Goal: Information Seeking & Learning: Learn about a topic

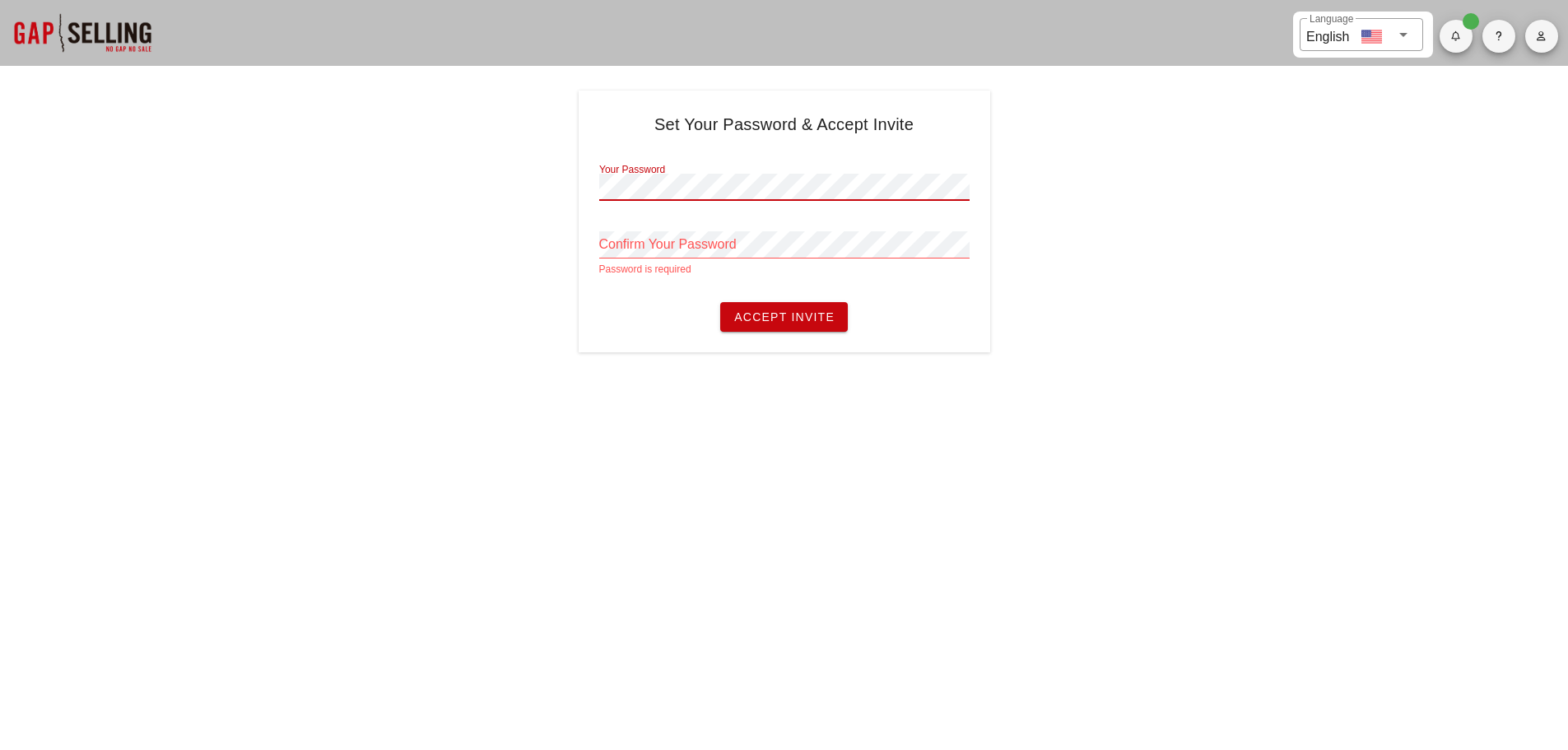
click at [447, 168] on div "Set Your Password & Accept Invite Your Password Confirm Your Password Password …" at bounding box center [784, 222] width 1568 height 262
click at [840, 394] on div "​ Language English Set Your Password & Accept Invite Your Password Confirm Your…" at bounding box center [784, 375] width 1568 height 750
click at [1555, 35] on span "button" at bounding box center [1543, 36] width 33 height 10
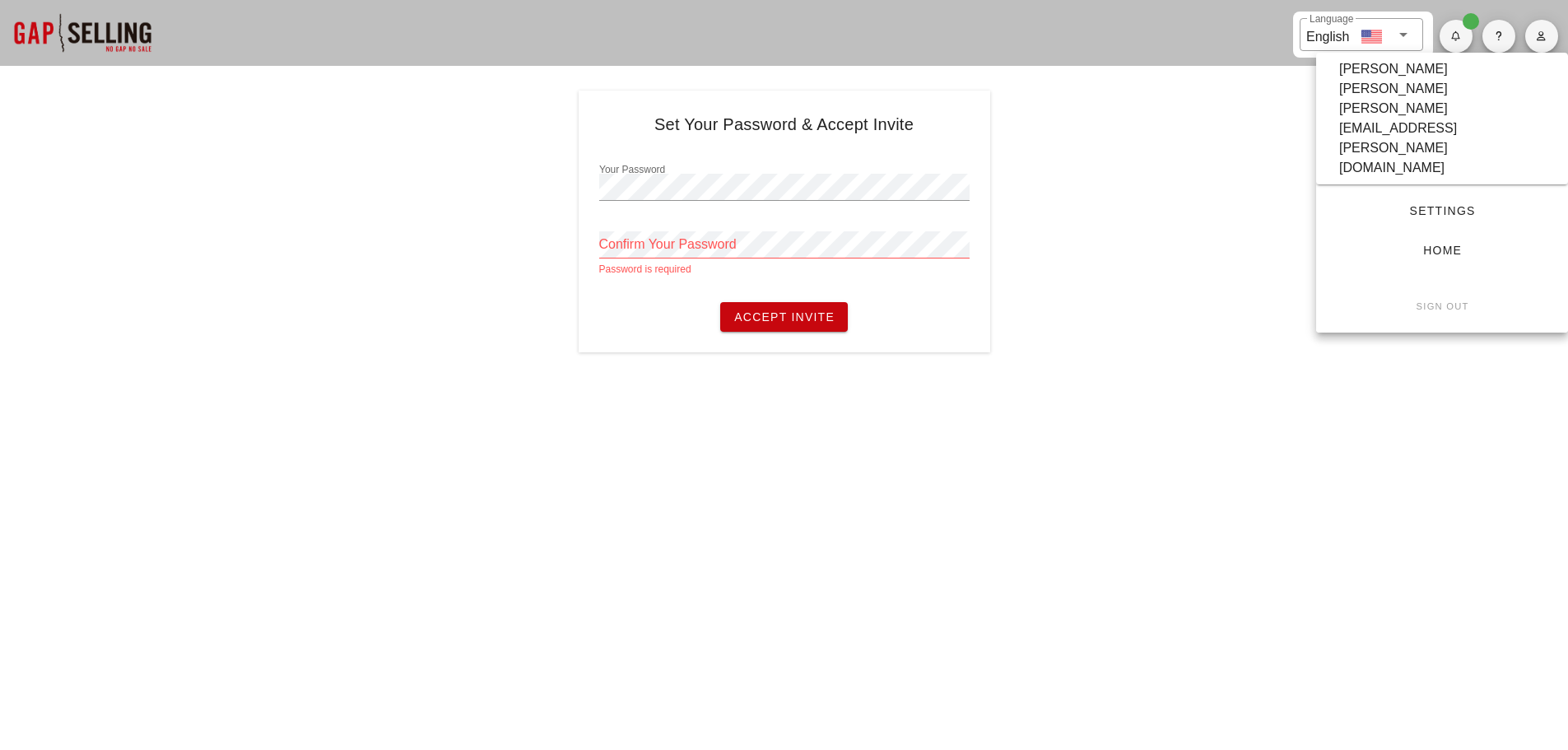
click at [1450, 235] on link "Home" at bounding box center [1442, 250] width 226 height 29
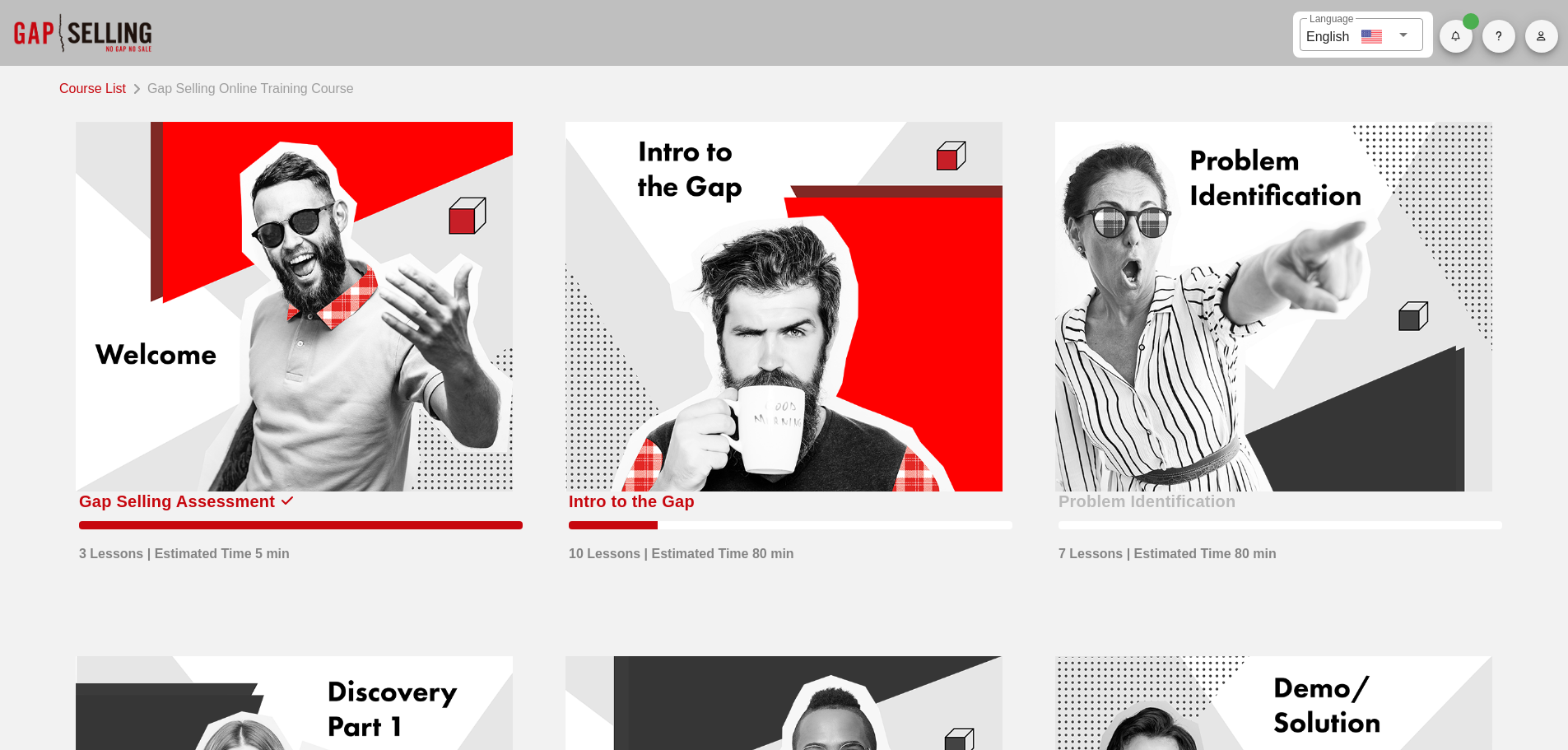
scroll to position [82, 0]
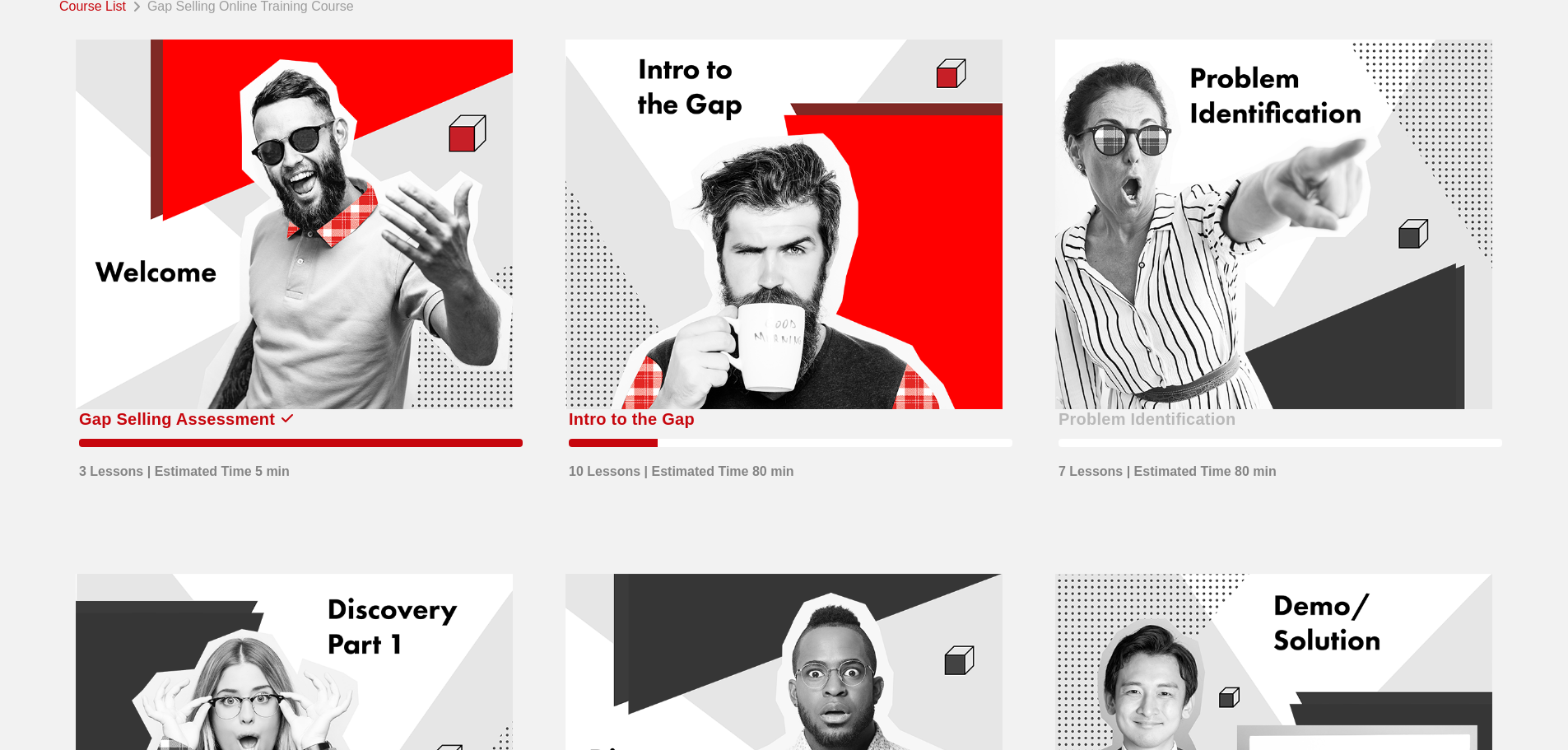
click at [809, 358] on div at bounding box center [784, 224] width 437 height 369
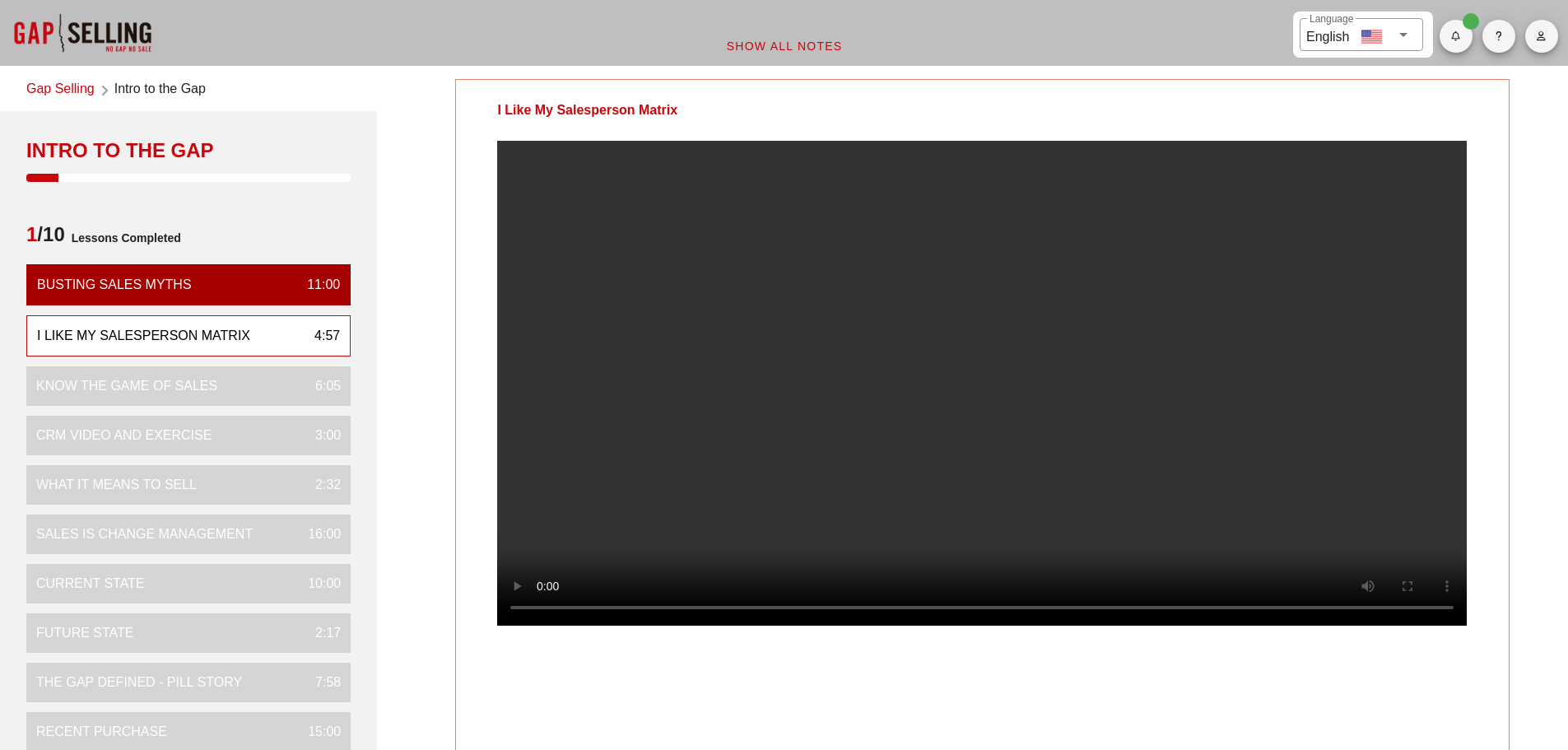
click at [1446, 33] on span "button" at bounding box center [1457, 36] width 33 height 10
drag, startPoint x: 1529, startPoint y: 170, endPoint x: 1533, endPoint y: 178, distance: 8.9
click at [1531, 173] on div "I Like My Salesperson Matrix Your Notes Save Note Show All Notes" at bounding box center [982, 538] width 1191 height 938
click at [1348, 104] on div "I Like My Salesperson Matrix" at bounding box center [982, 110] width 1052 height 61
click at [1421, 39] on div "​ Language English" at bounding box center [1362, 35] width 123 height 33
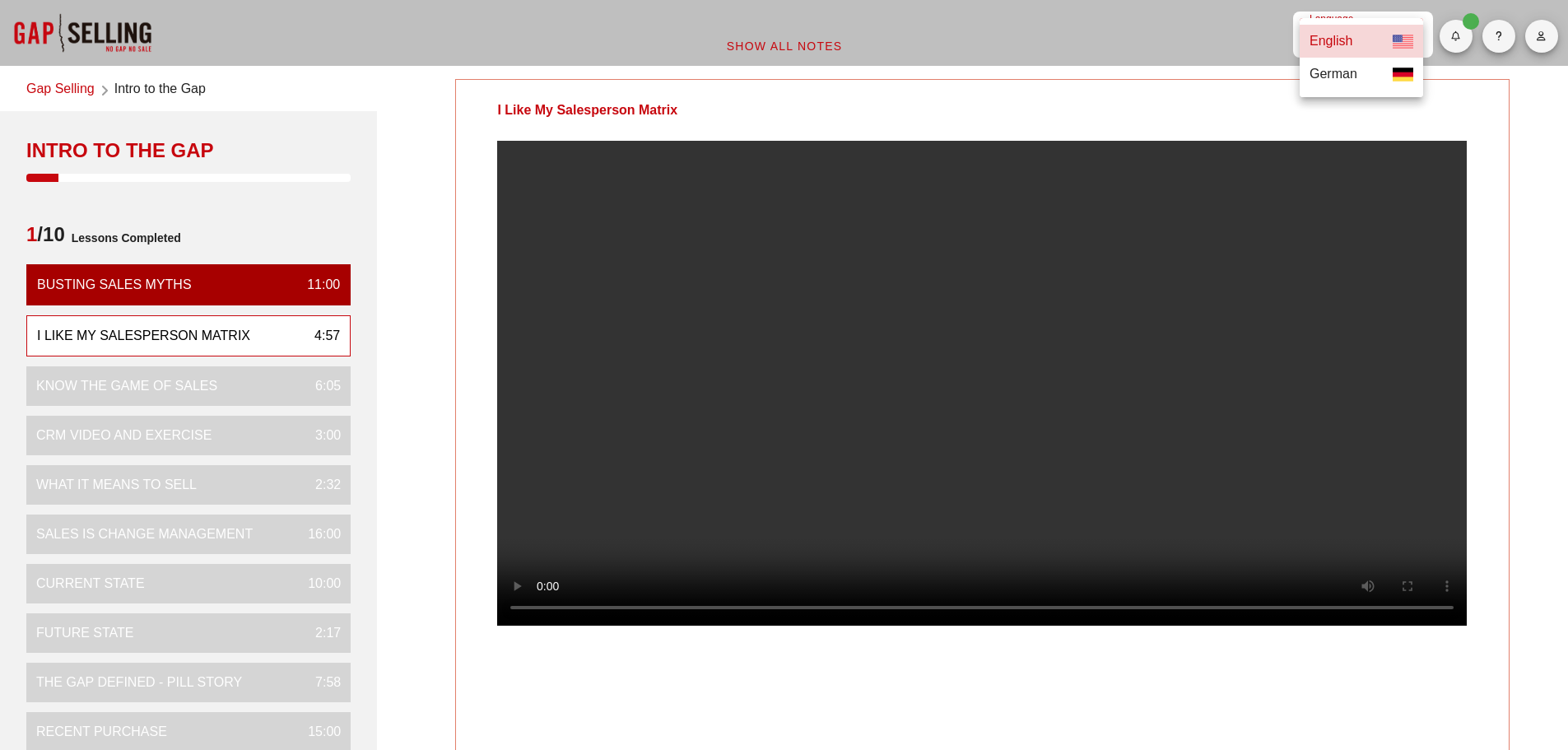
click at [1236, 110] on div "I Like My Salesperson Matrix" at bounding box center [982, 110] width 1052 height 61
click at [1504, 42] on button "button" at bounding box center [1500, 36] width 33 height 33
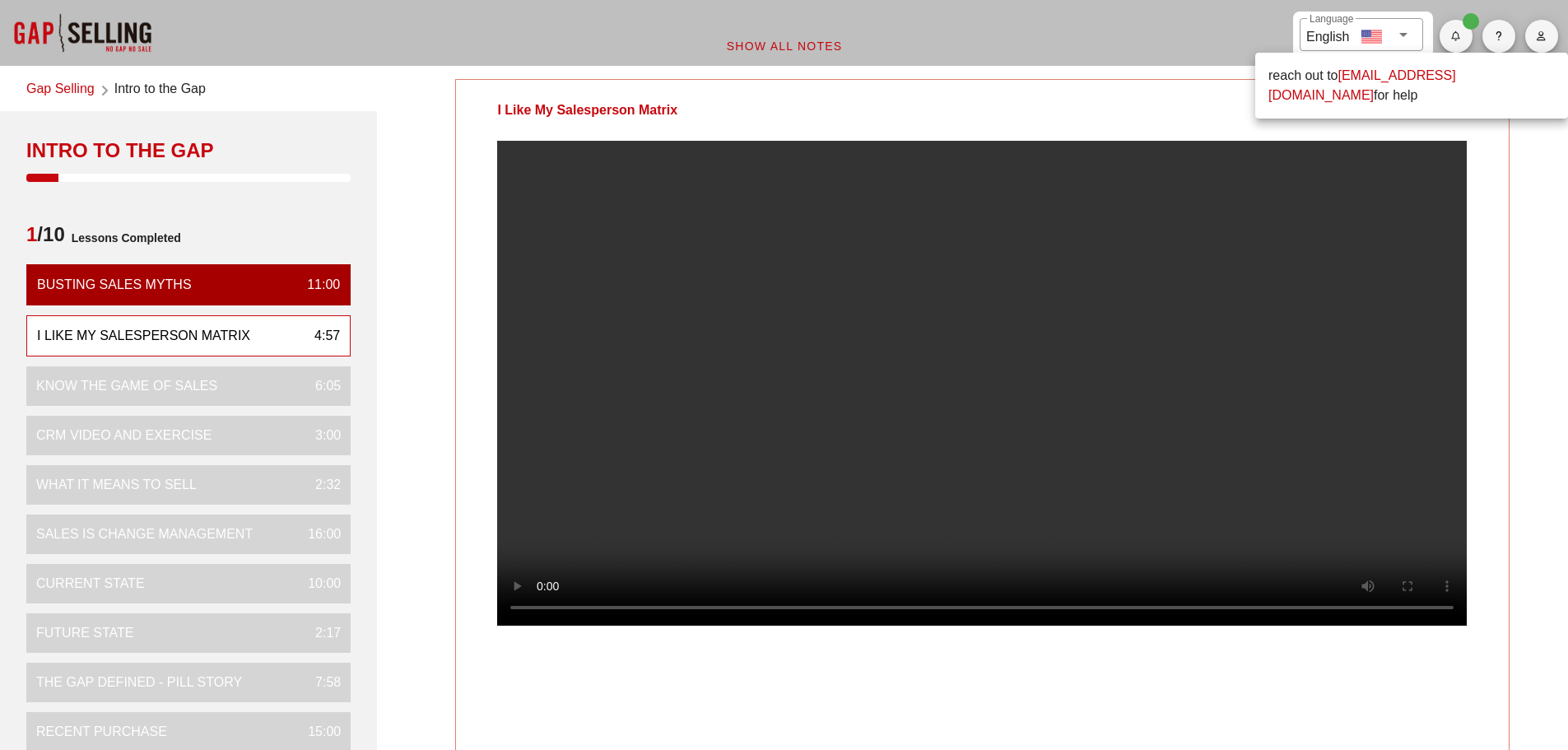
click at [1486, 134] on div "I Like My Salesperson Matrix" at bounding box center [982, 110] width 1052 height 61
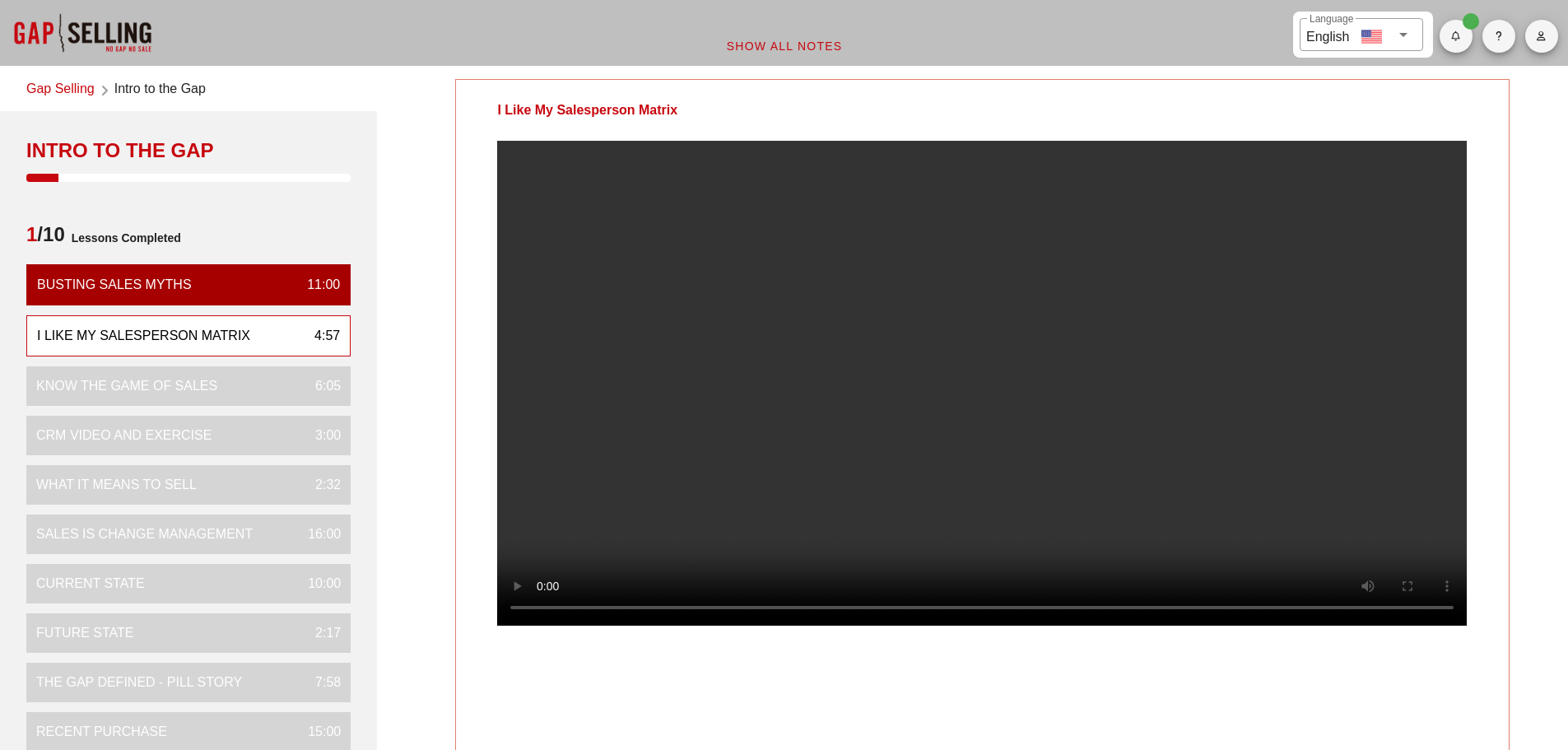
click at [1457, 45] on button "button" at bounding box center [1457, 36] width 33 height 33
click at [1510, 147] on div "I Like My Salesperson Matrix Your Notes Save Note Show All Notes" at bounding box center [982, 538] width 1191 height 938
click at [1459, 26] on button "button" at bounding box center [1457, 36] width 33 height 33
click at [1483, 103] on div "All caught up!" at bounding box center [1493, 88] width 80 height 36
click at [1491, 136] on div "I Like My Salesperson Matrix" at bounding box center [982, 110] width 1052 height 61
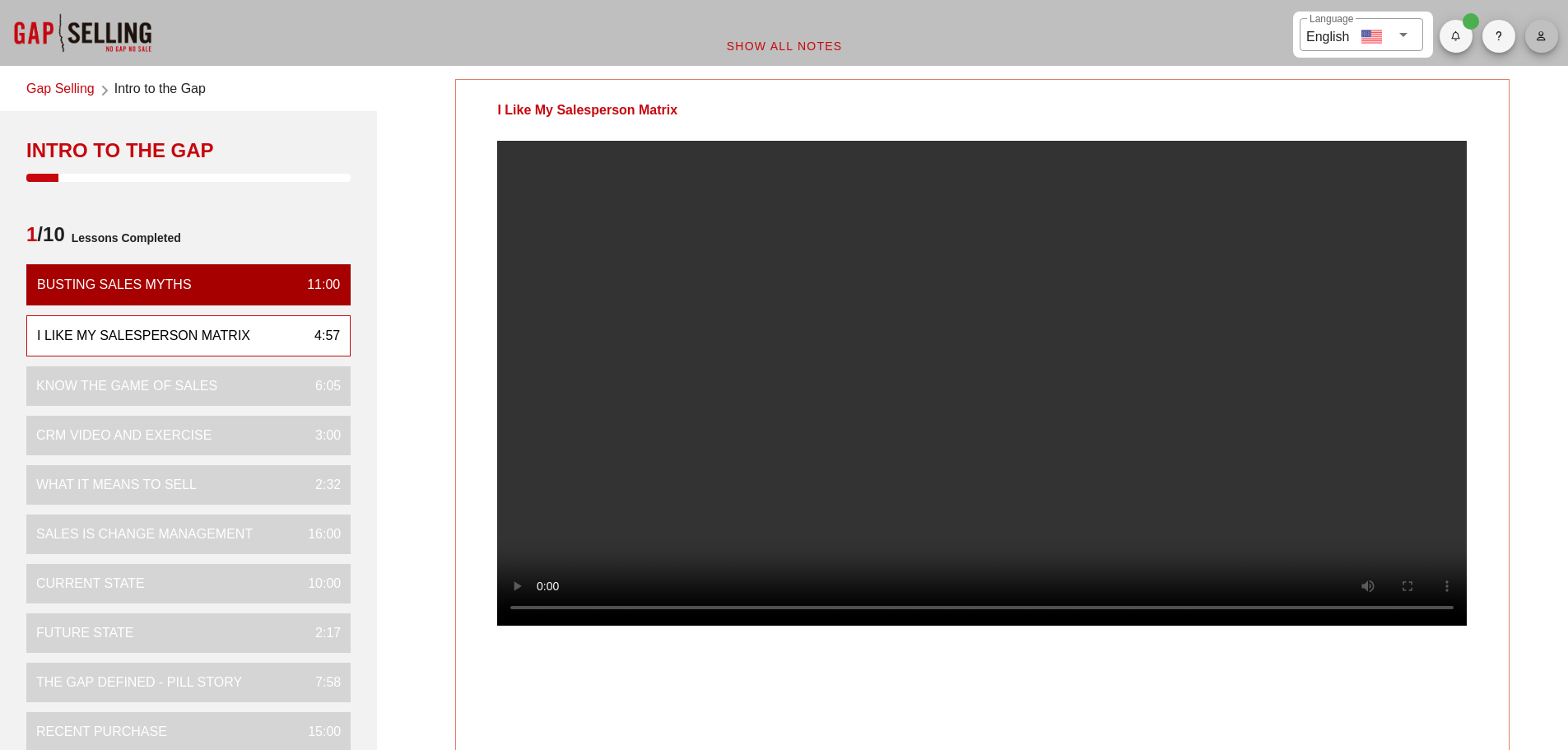
click at [1531, 44] on button "button" at bounding box center [1543, 36] width 33 height 33
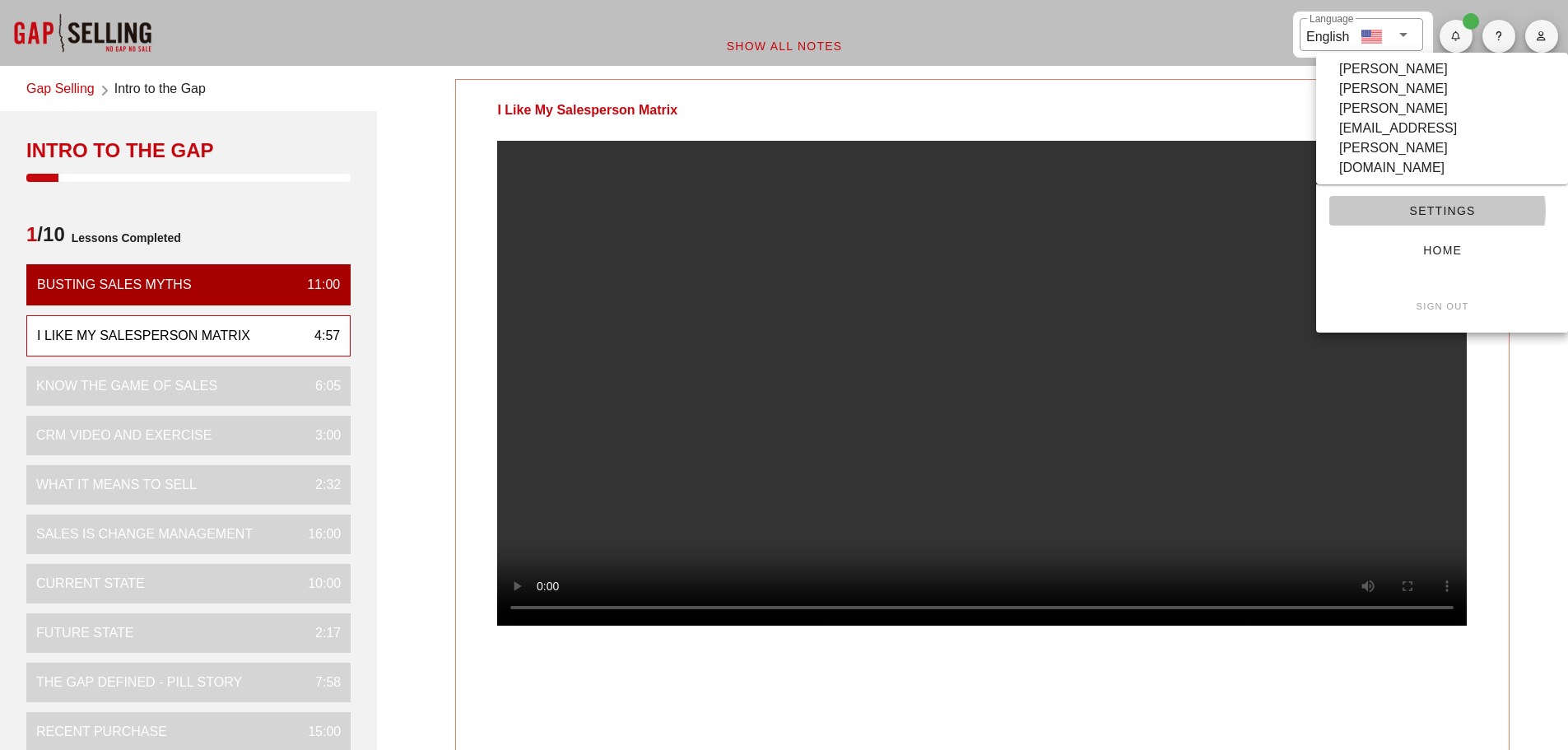
click at [1458, 204] on span "Settings" at bounding box center [1442, 210] width 199 height 13
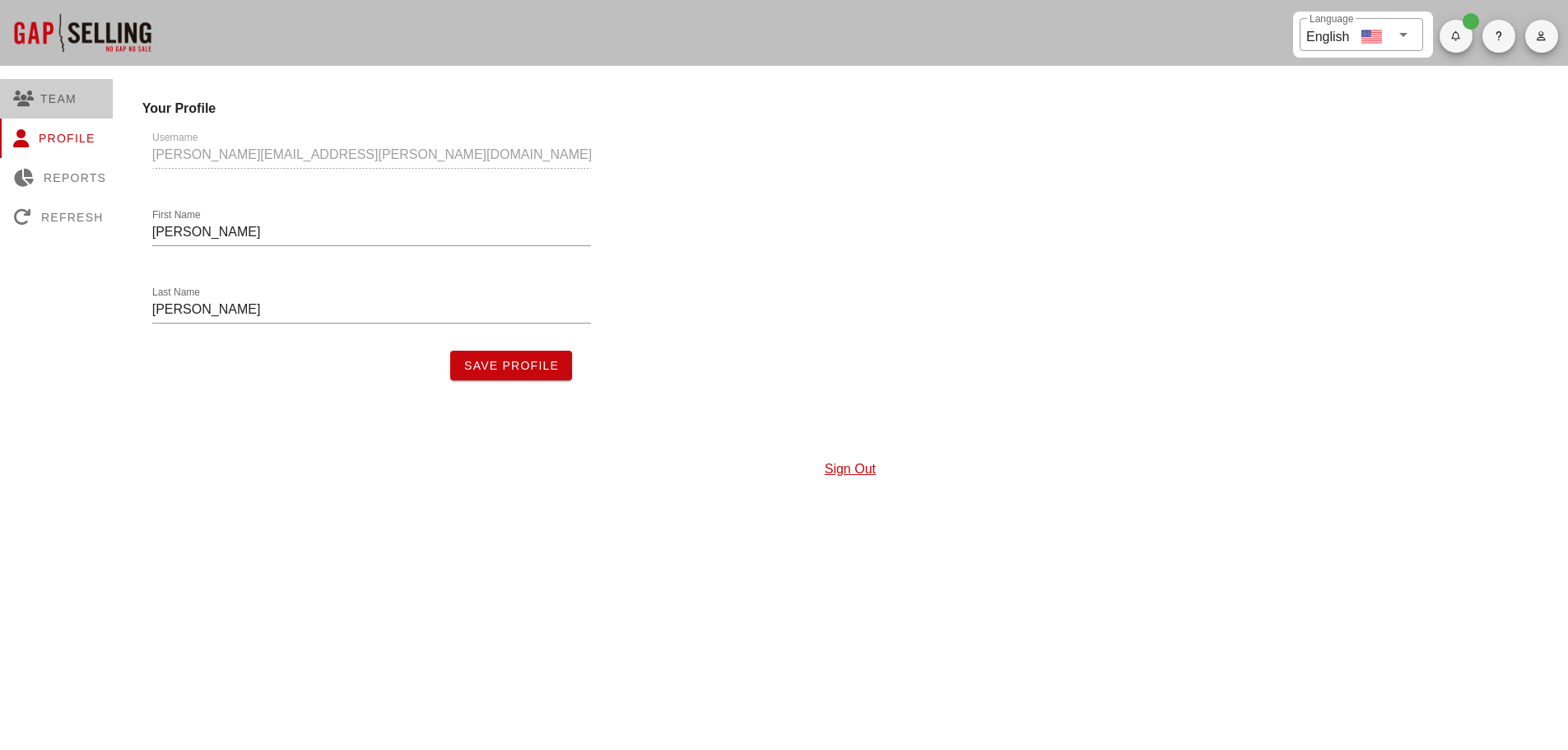
click at [70, 97] on div "Team" at bounding box center [60, 99] width 119 height 39
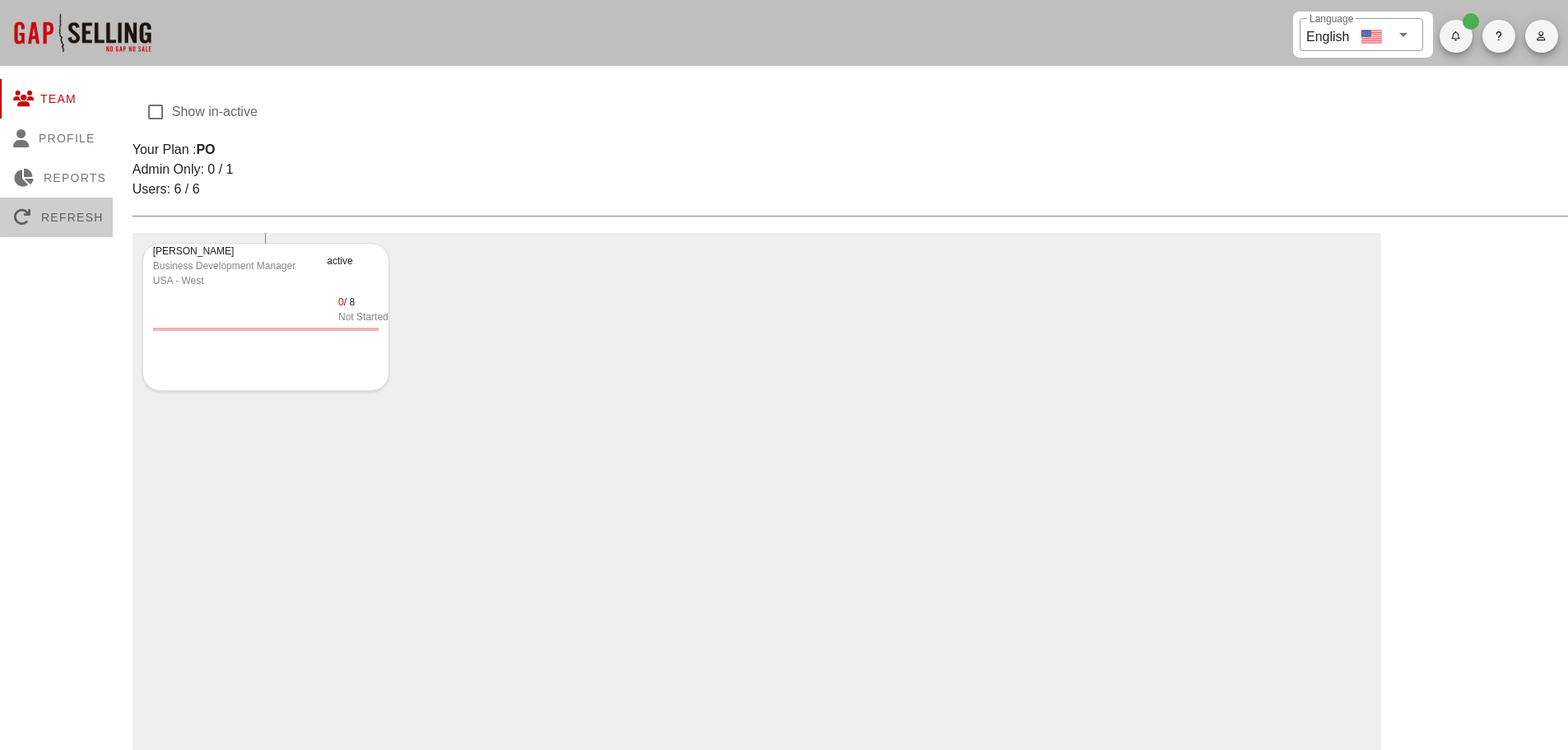
click at [62, 212] on div "Refresh" at bounding box center [60, 217] width 119 height 39
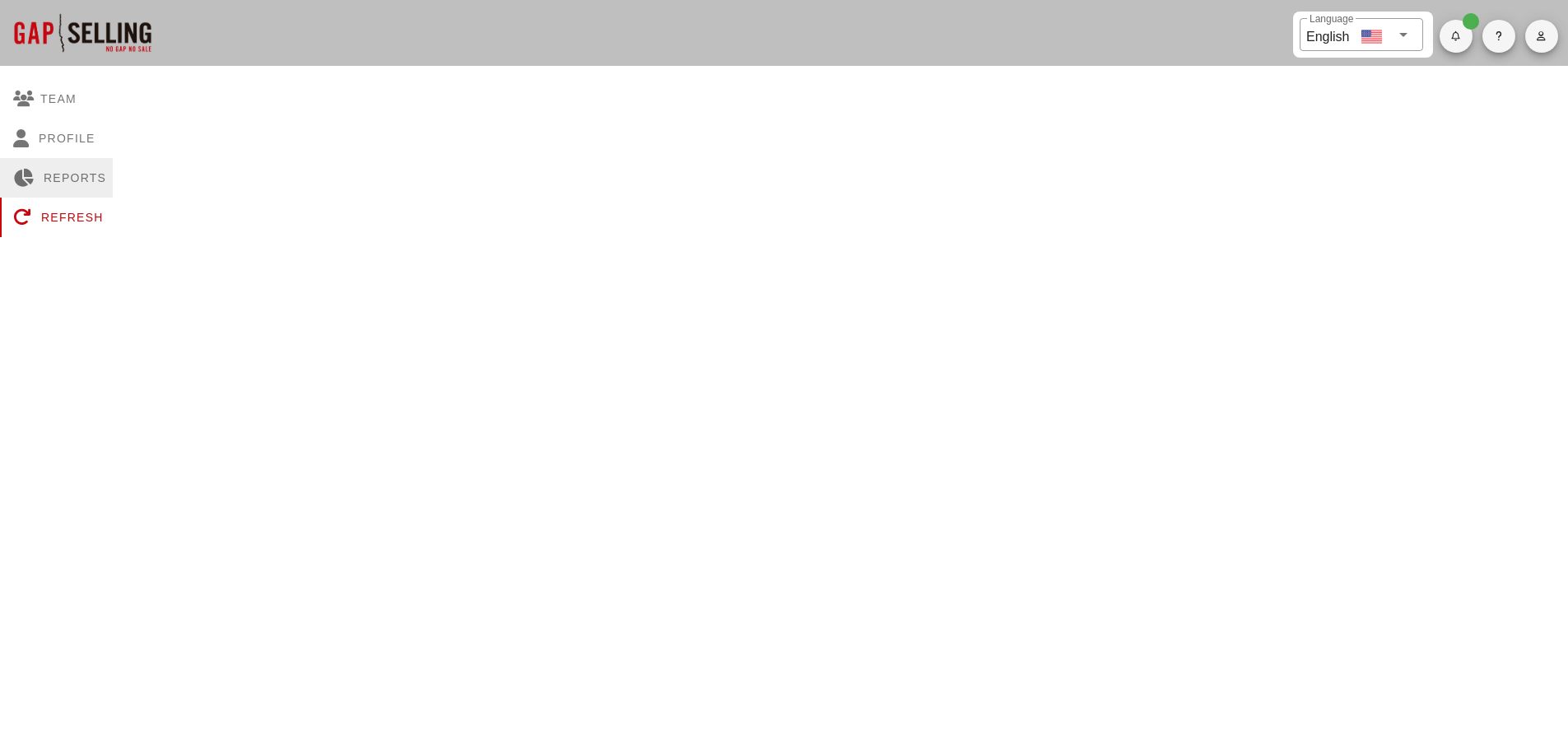
click at [69, 178] on div "Reports" at bounding box center [60, 178] width 119 height 39
click at [65, 143] on div "Profile" at bounding box center [60, 138] width 119 height 39
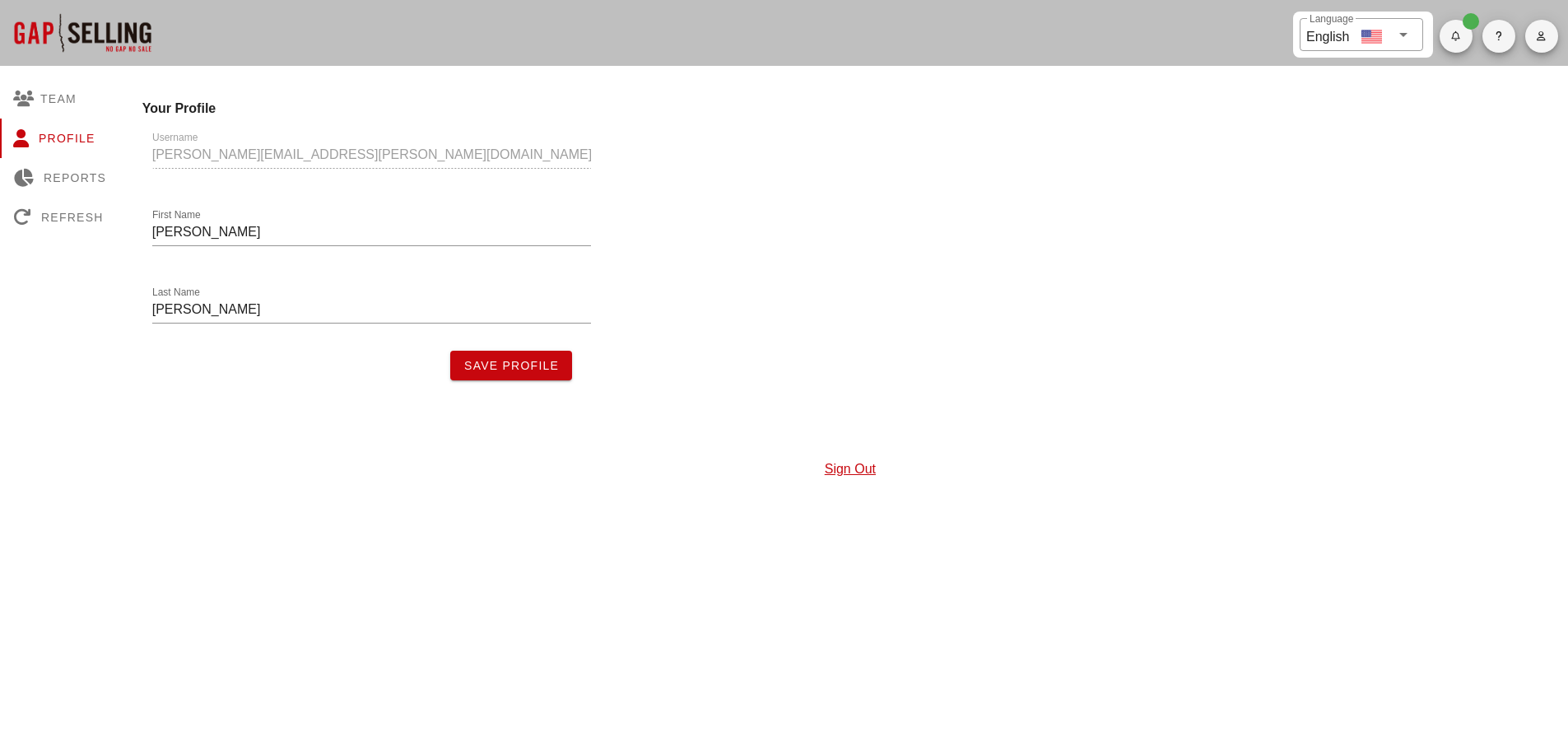
click at [533, 376] on button "Save Profile" at bounding box center [511, 365] width 122 height 29
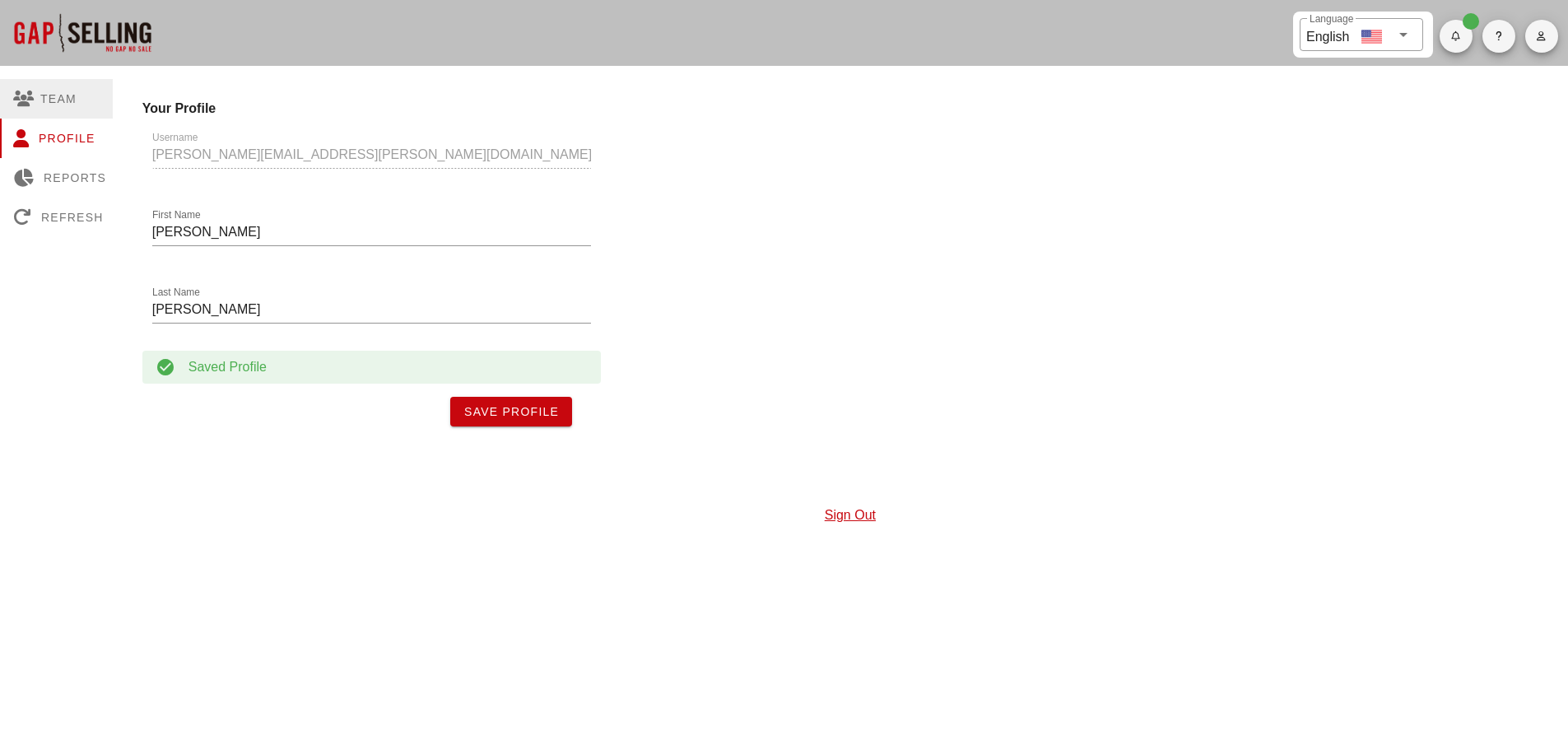
click at [68, 102] on div "Team" at bounding box center [60, 99] width 119 height 39
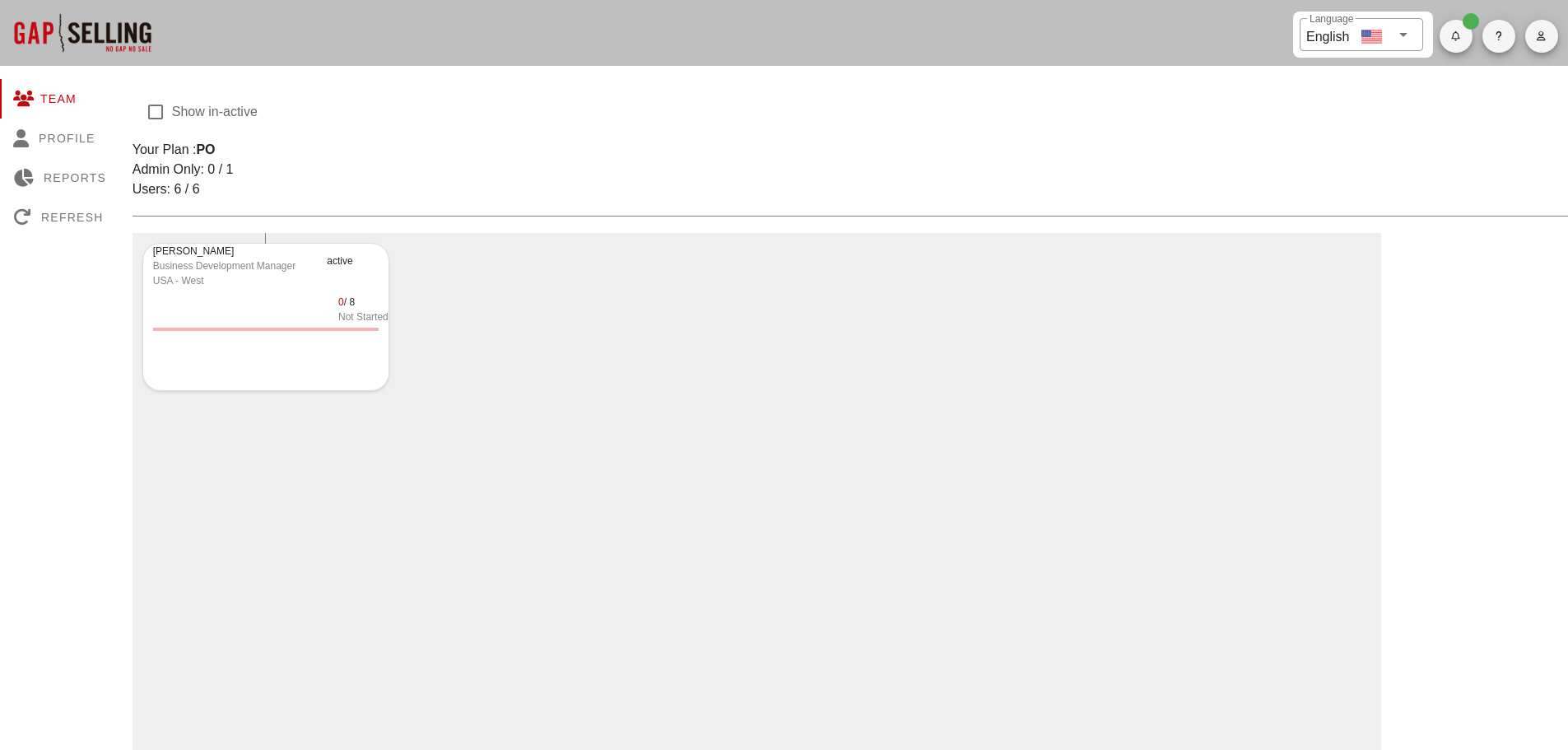
click at [234, 264] on div "Business Development Manager" at bounding box center [235, 266] width 165 height 15
click at [162, 115] on div at bounding box center [155, 111] width 28 height 28
click at [154, 120] on div at bounding box center [155, 111] width 28 height 28
checkbox input "false"
click at [83, 36] on div at bounding box center [82, 32] width 165 height 65
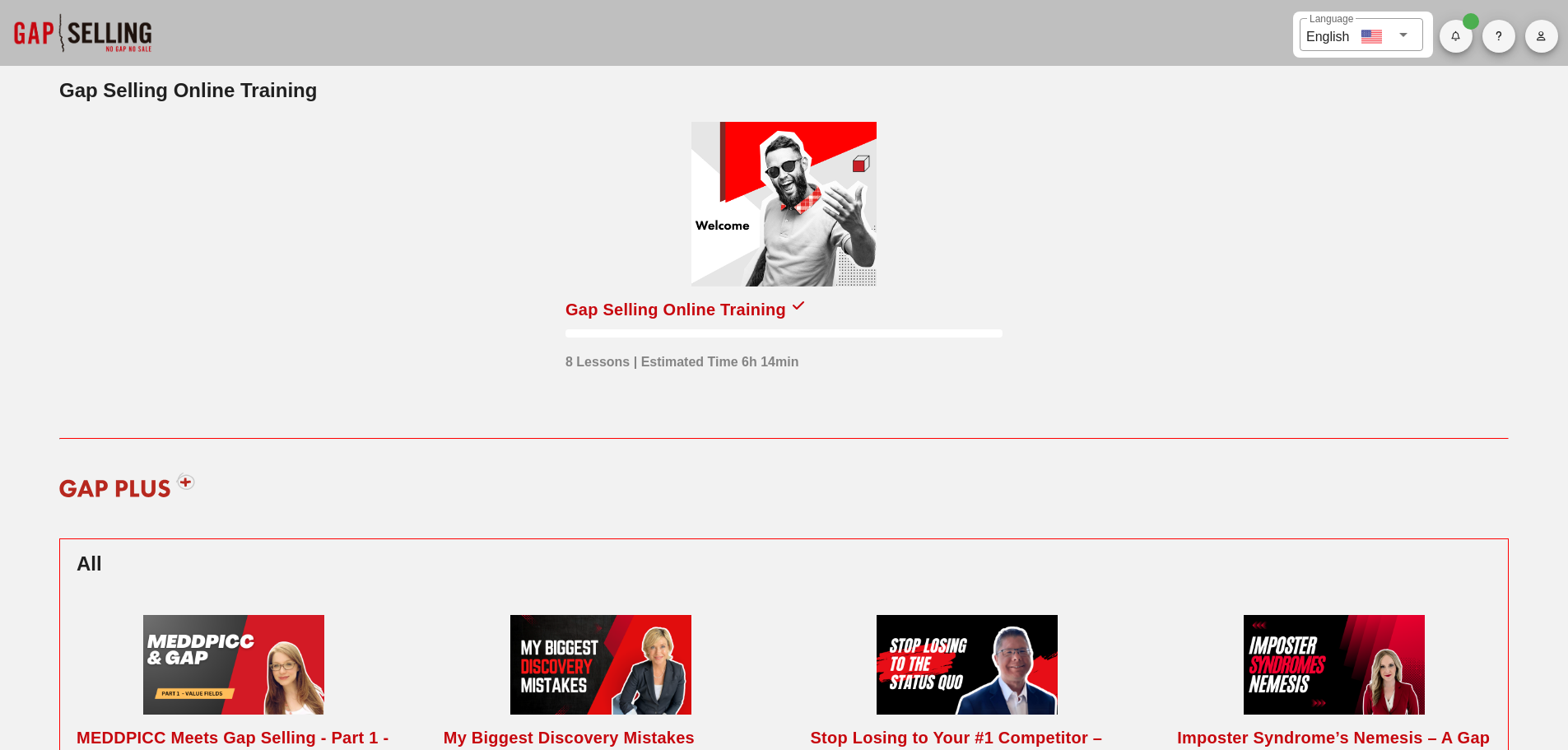
click at [781, 275] on div at bounding box center [784, 204] width 186 height 165
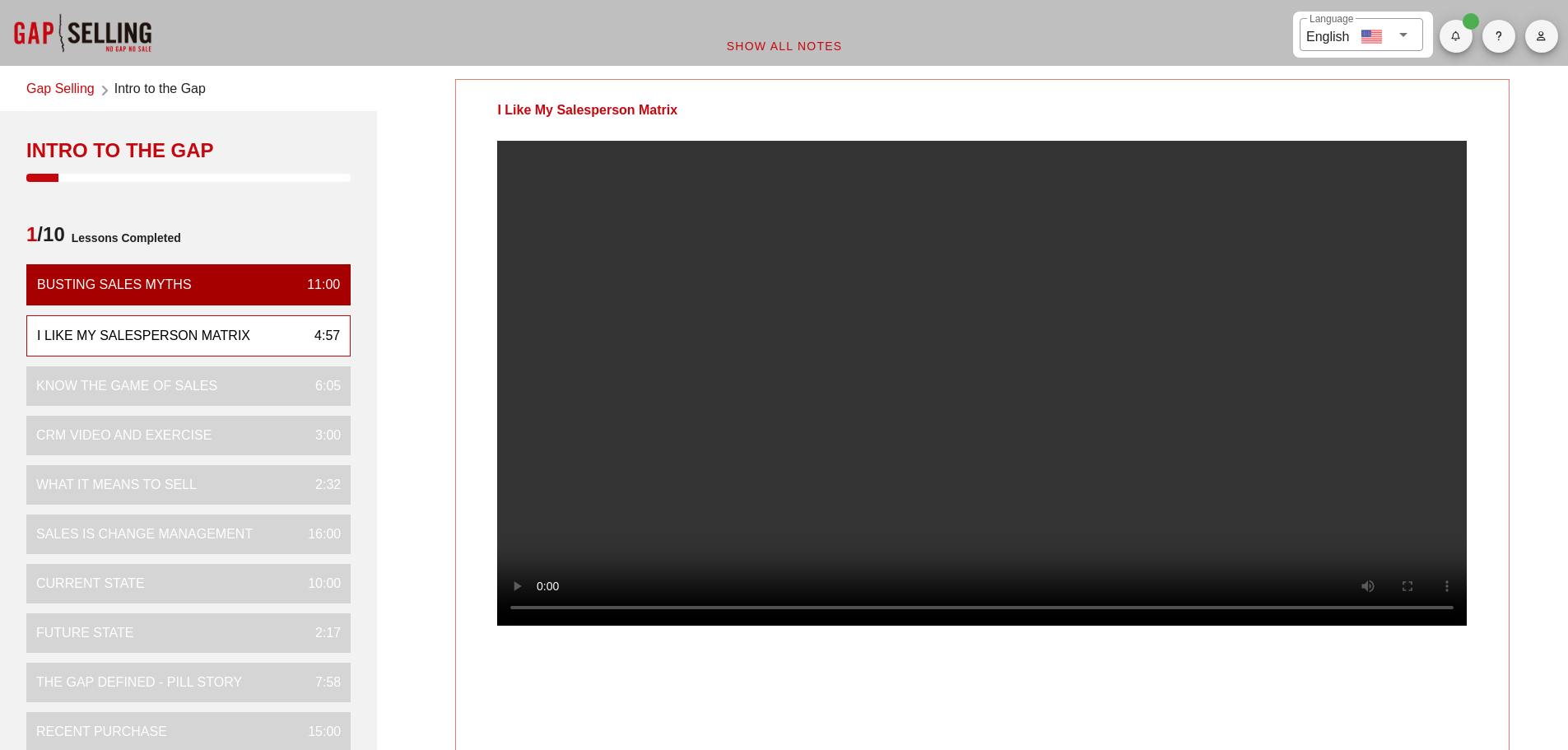
click at [906, 460] on video at bounding box center [982, 383] width 970 height 484
click at [954, 390] on video at bounding box center [982, 383] width 970 height 484
click at [950, 422] on video at bounding box center [982, 383] width 970 height 484
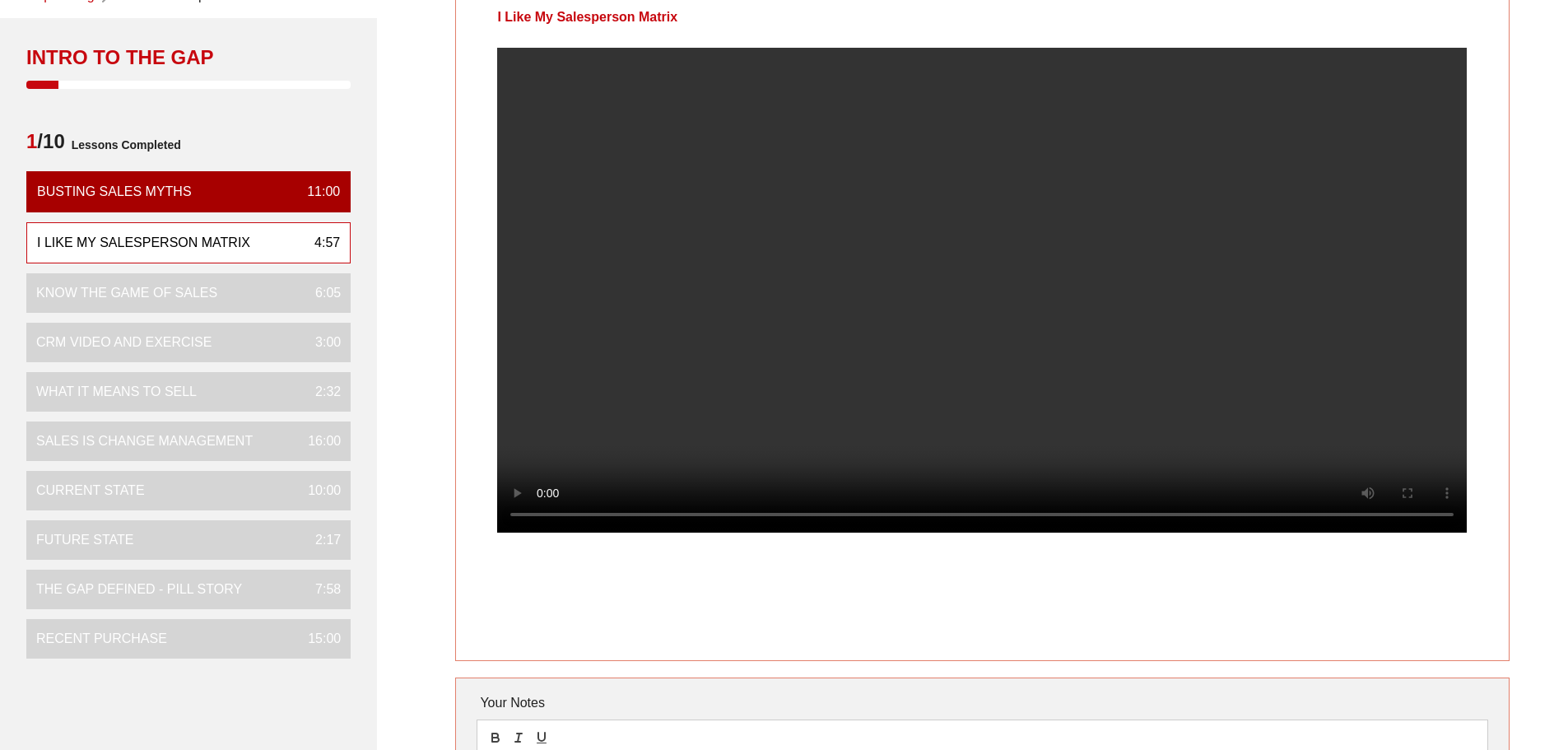
scroll to position [82, 0]
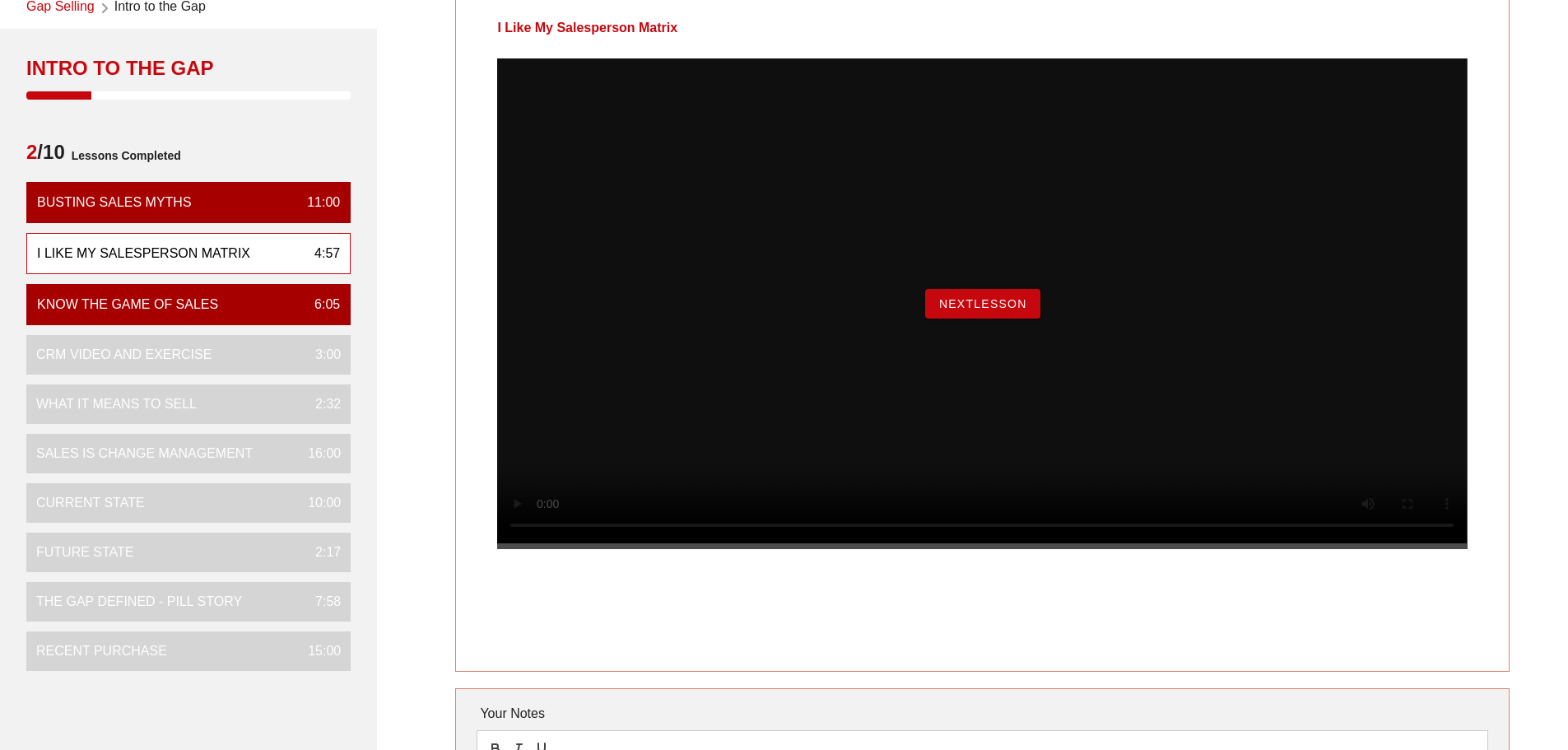
click at [984, 311] on span "NextLesson" at bounding box center [983, 303] width 89 height 13
